Goal: Task Accomplishment & Management: Use online tool/utility

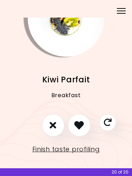
scroll to position [41, 0]
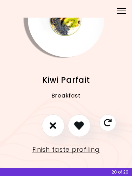
click at [53, 134] on button "I don't like this recipe" at bounding box center [53, 126] width 23 height 23
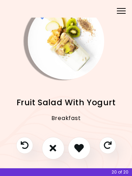
scroll to position [19, 0]
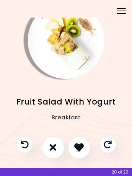
click at [50, 153] on button "I don't like this recipe" at bounding box center [53, 147] width 23 height 23
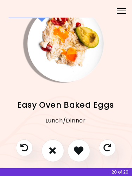
scroll to position [16, 0]
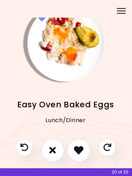
click at [81, 149] on icon "I like this recipe" at bounding box center [79, 151] width 10 height 10
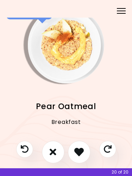
scroll to position [14, 0]
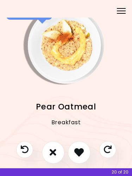
click at [84, 153] on icon "I like this recipe" at bounding box center [79, 153] width 10 height 10
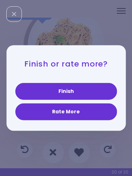
click at [100, 113] on button "Rate More" at bounding box center [66, 112] width 102 height 17
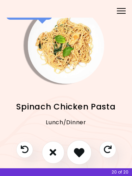
click at [88, 156] on button "I like this recipe" at bounding box center [79, 152] width 25 height 25
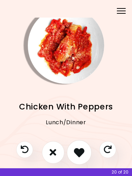
click at [87, 154] on button "I like this recipe" at bounding box center [79, 152] width 25 height 25
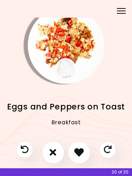
click at [87, 151] on button "I like this recipe" at bounding box center [79, 152] width 23 height 23
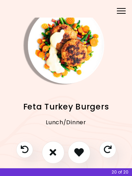
click at [87, 153] on button "I like this recipe" at bounding box center [79, 152] width 23 height 23
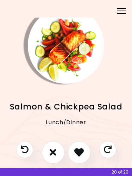
click at [82, 149] on icon "I like this recipe" at bounding box center [79, 153] width 10 height 10
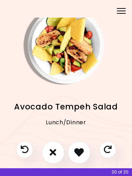
click at [76, 153] on icon "I like this recipe" at bounding box center [79, 153] width 10 height 10
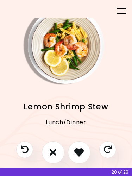
click at [78, 152] on icon "I like this recipe" at bounding box center [79, 153] width 10 height 10
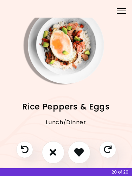
click at [78, 148] on icon "I like this recipe" at bounding box center [79, 153] width 10 height 10
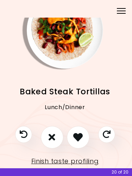
scroll to position [29, 1]
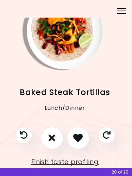
click at [80, 135] on icon "I like this recipe" at bounding box center [78, 138] width 10 height 10
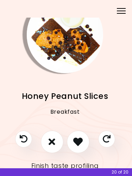
scroll to position [23, 1]
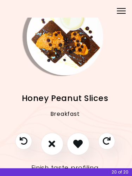
click at [85, 144] on button "I like this recipe" at bounding box center [78, 144] width 23 height 23
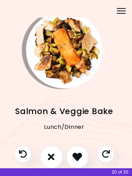
scroll to position [22, 1]
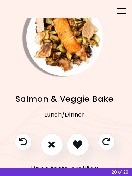
click at [86, 142] on button "I like this recipe" at bounding box center [78, 145] width 23 height 23
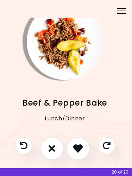
scroll to position [19, 1]
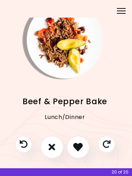
click at [82, 147] on icon "I like this recipe" at bounding box center [78, 147] width 10 height 10
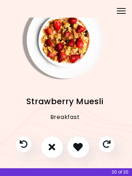
click at [57, 143] on button "I don't like this recipe" at bounding box center [52, 147] width 23 height 23
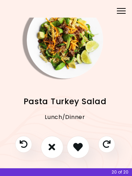
click at [85, 144] on button "I like this recipe" at bounding box center [78, 147] width 23 height 23
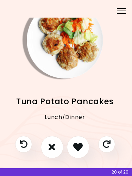
click at [82, 147] on icon "I like this recipe" at bounding box center [78, 147] width 10 height 10
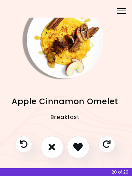
click at [85, 145] on button "I like this recipe" at bounding box center [78, 147] width 23 height 23
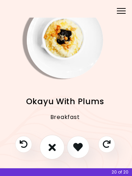
click at [52, 146] on icon "I don't like this recipe" at bounding box center [51, 147] width 7 height 11
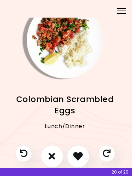
click at [86, 154] on button "I like this recipe" at bounding box center [78, 156] width 23 height 23
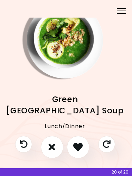
click at [88, 149] on button "I like this recipe" at bounding box center [78, 147] width 23 height 23
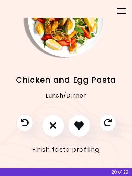
scroll to position [0, 0]
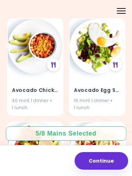
scroll to position [487, 0]
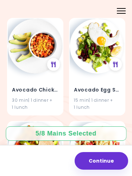
click at [116, 62] on icon at bounding box center [115, 65] width 5 height 6
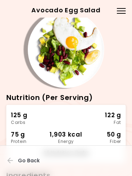
scroll to position [-2, 0]
